Goal: Task Accomplishment & Management: Manage account settings

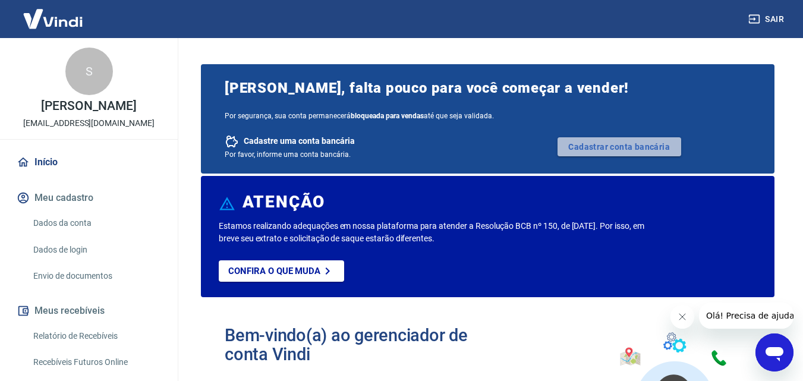
click at [597, 149] on link "Cadastrar conta bancária" at bounding box center [619, 146] width 124 height 19
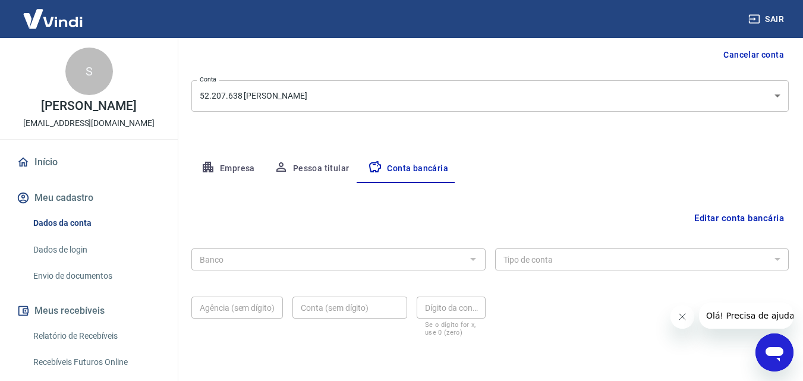
scroll to position [119, 0]
click at [475, 259] on div at bounding box center [472, 258] width 15 height 17
click at [752, 215] on button "Editar conta bancária" at bounding box center [738, 217] width 99 height 23
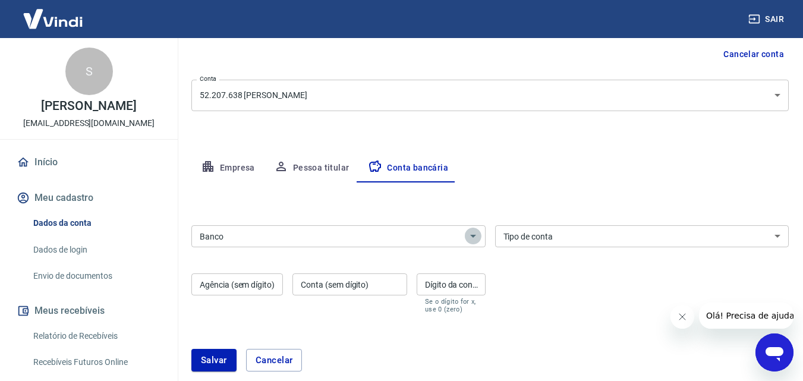
click at [473, 238] on icon "Abrir" at bounding box center [473, 236] width 14 height 14
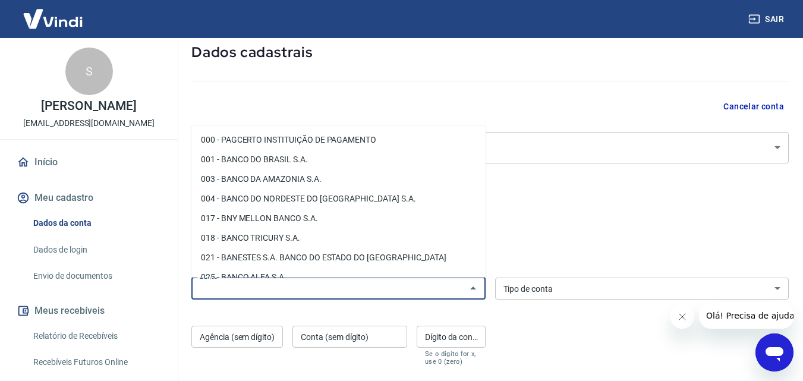
scroll to position [59, 0]
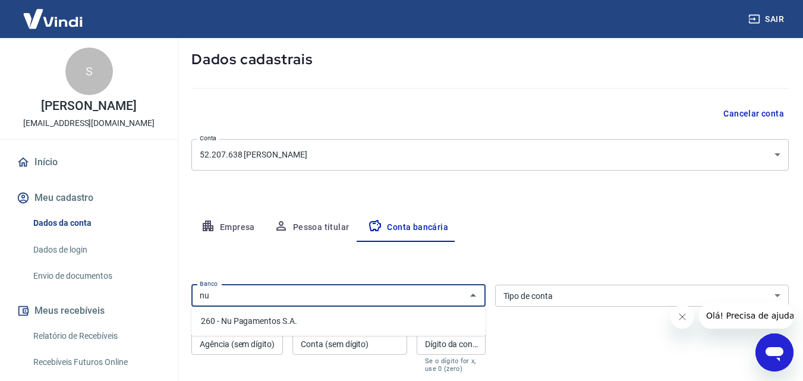
click at [270, 324] on li "260 - Nu Pagamentos S.A." at bounding box center [338, 321] width 294 height 20
type input "260 - Nu Pagamentos S.A."
click at [556, 298] on select "Conta Corrente Conta Poupança" at bounding box center [642, 296] width 294 height 22
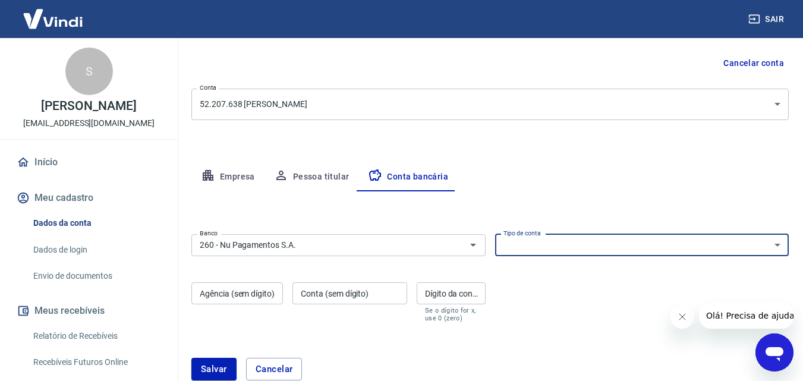
scroll to position [178, 0]
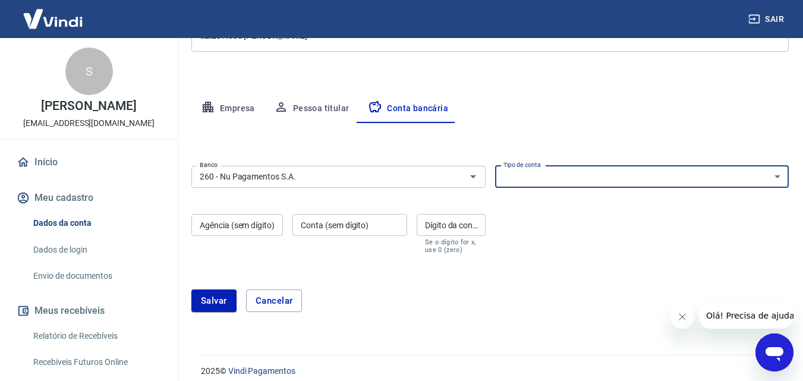
click at [778, 179] on select "Conta Corrente Conta Poupança" at bounding box center [642, 177] width 294 height 22
select select "1"
click at [495, 166] on select "Conta Corrente Conta Poupança" at bounding box center [642, 177] width 294 height 22
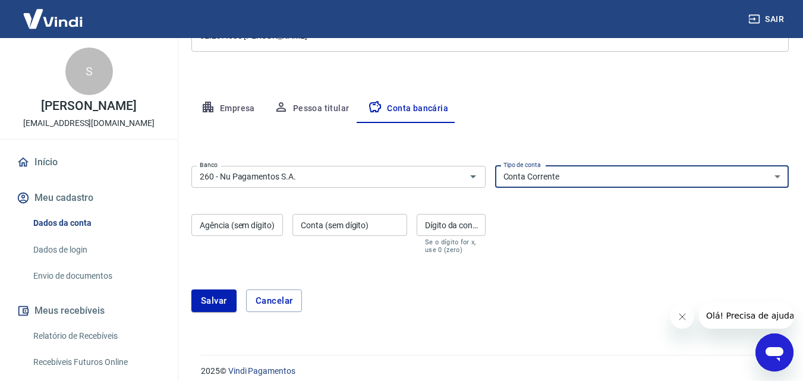
click at [242, 229] on input "Agência (sem dígito)" at bounding box center [237, 225] width 92 height 22
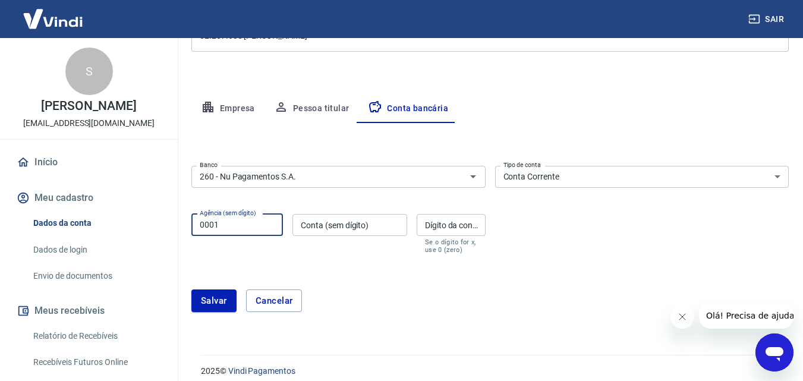
type input "0001"
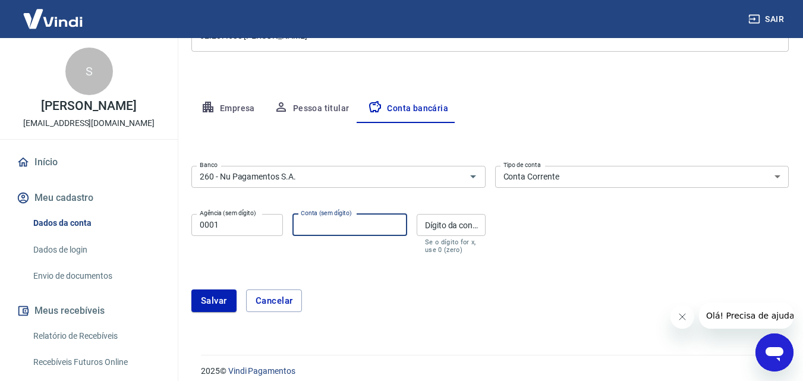
click at [369, 217] on input "Conta (sem dígito)" at bounding box center [349, 225] width 115 height 22
type input "896376883"
click at [432, 219] on div "Dígito da conta Dígito da conta Se o dígito for x, use 0 (zero)" at bounding box center [451, 234] width 69 height 40
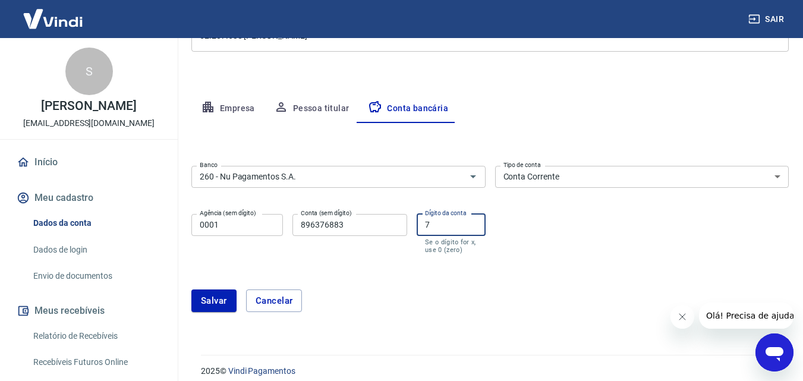
type input "7"
click at [311, 225] on input "896376883" at bounding box center [349, 225] width 115 height 22
click at [217, 226] on input "0001" at bounding box center [237, 225] width 92 height 22
click at [313, 226] on input "896376883" at bounding box center [349, 225] width 115 height 22
click at [319, 228] on input "896376883" at bounding box center [349, 225] width 115 height 22
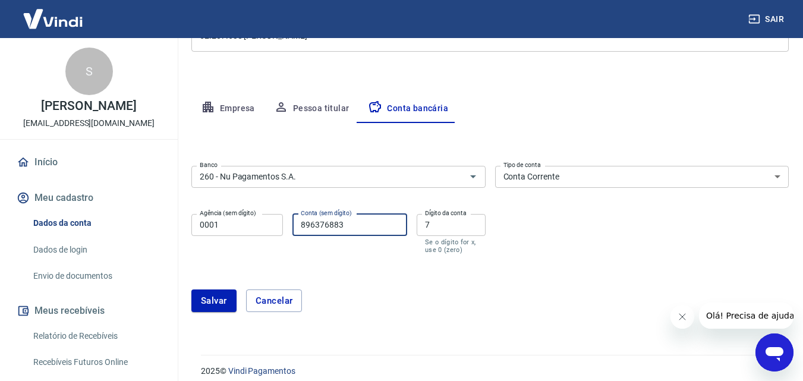
click at [319, 228] on input "896376883" at bounding box center [349, 225] width 115 height 22
click at [326, 224] on input "896376883" at bounding box center [349, 225] width 115 height 22
click at [348, 226] on input "896376883" at bounding box center [349, 225] width 115 height 22
click at [349, 233] on input "896376883" at bounding box center [349, 225] width 115 height 22
click at [353, 257] on form "Banco 260 - Nu Pagamentos S.A. Banco Tipo de conta Conta Corrente Conta Poupanç…" at bounding box center [489, 243] width 597 height 165
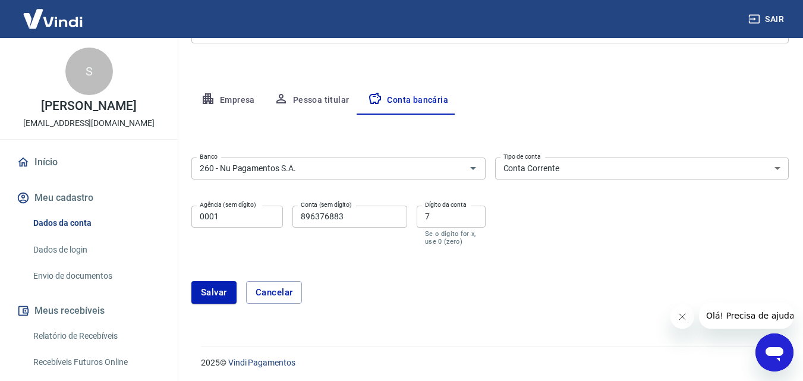
scroll to position [189, 0]
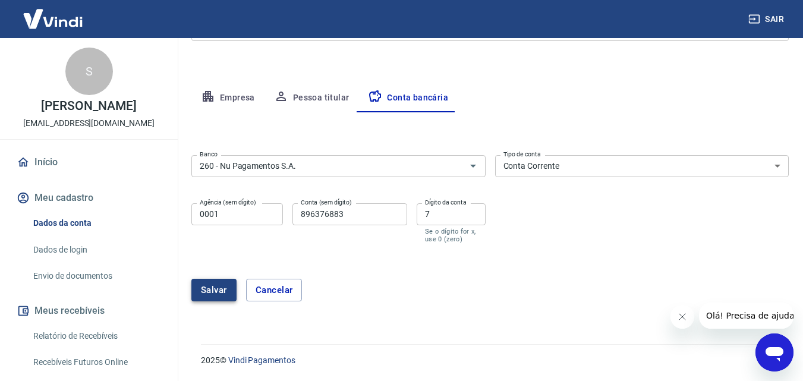
click at [209, 285] on button "Salvar" at bounding box center [213, 290] width 45 height 23
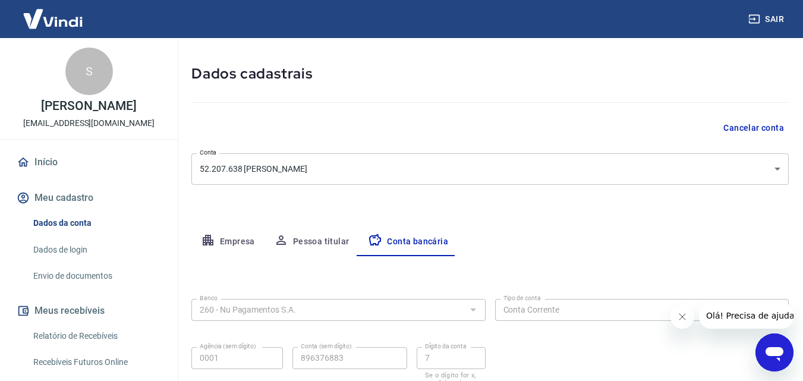
select select "1"
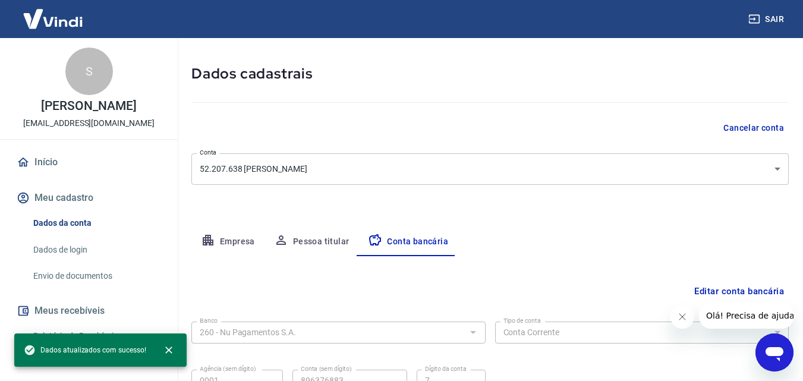
scroll to position [160, 0]
